Goal: Check status: Check status

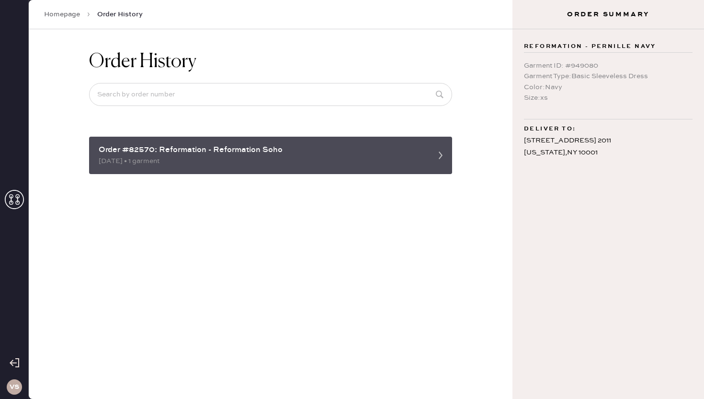
click at [241, 166] on div "[DATE] • 1 garment" at bounding box center [262, 161] width 327 height 11
click at [442, 163] on icon at bounding box center [440, 155] width 19 height 19
click at [360, 141] on div "Order #82570: Reformation - Reformation Soho [DATE] • 1 garment" at bounding box center [270, 155] width 363 height 37
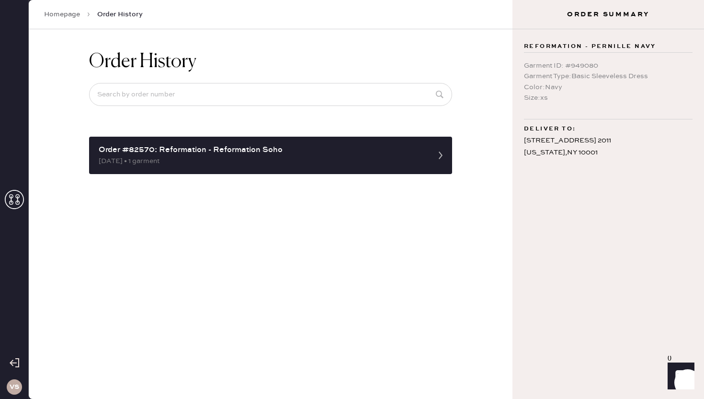
click at [58, 14] on link "Homepage" at bounding box center [62, 15] width 36 height 10
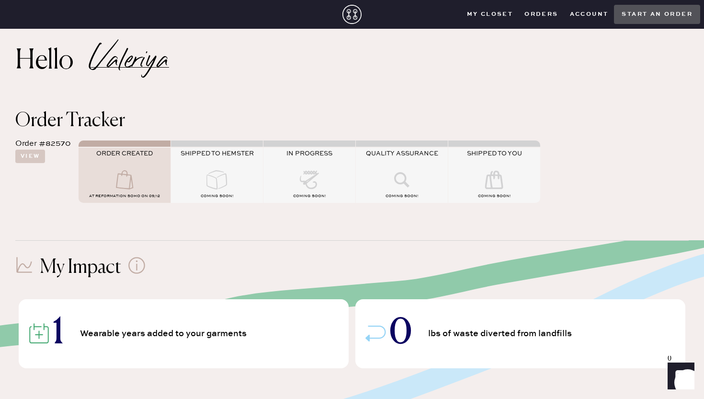
scroll to position [11, 0]
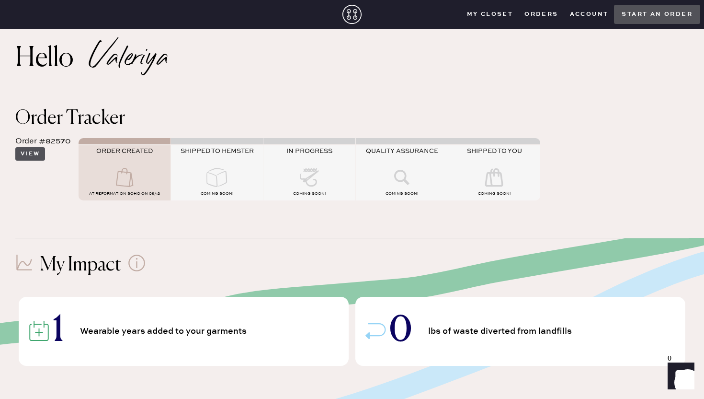
click at [44, 156] on button "View" at bounding box center [30, 153] width 30 height 13
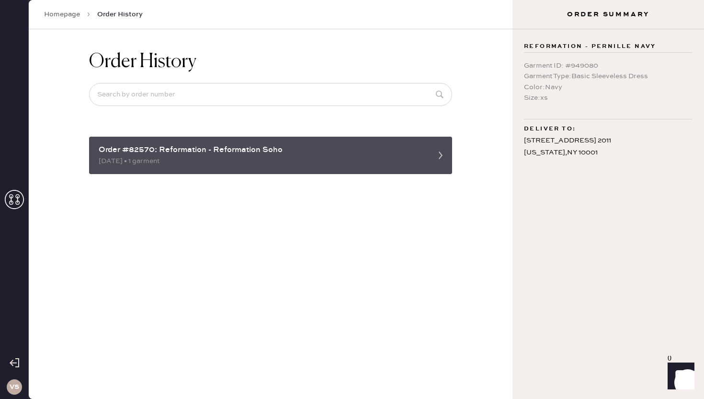
click at [140, 149] on div "Order #82570: Reformation - Reformation Soho" at bounding box center [262, 149] width 327 height 11
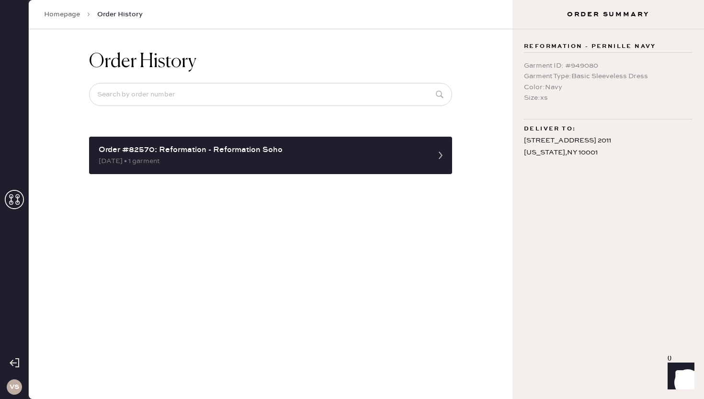
click at [58, 15] on link "Homepage" at bounding box center [62, 15] width 36 height 10
